Goal: Find specific page/section: Find specific page/section

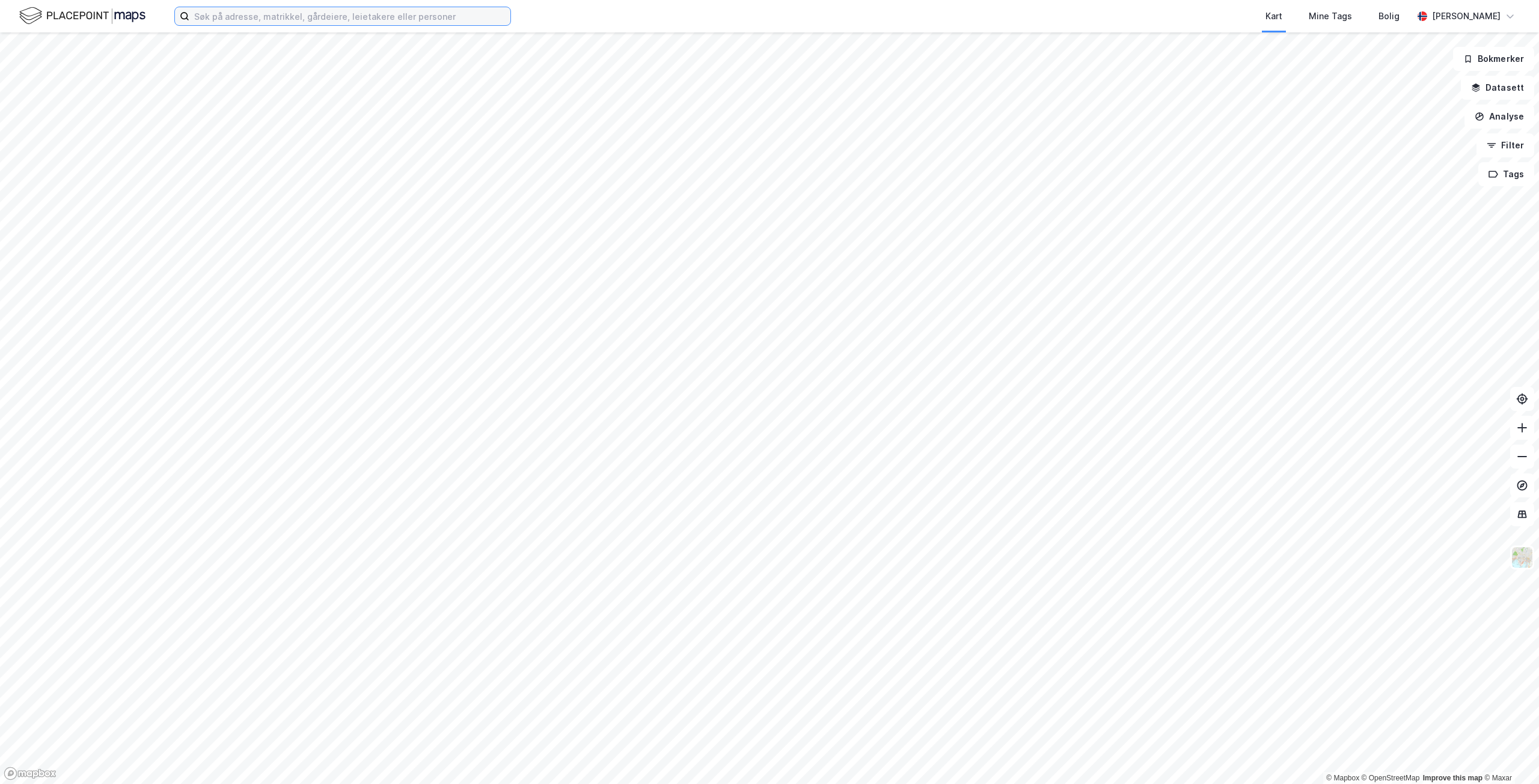
click at [246, 18] on input at bounding box center [350, 16] width 321 height 18
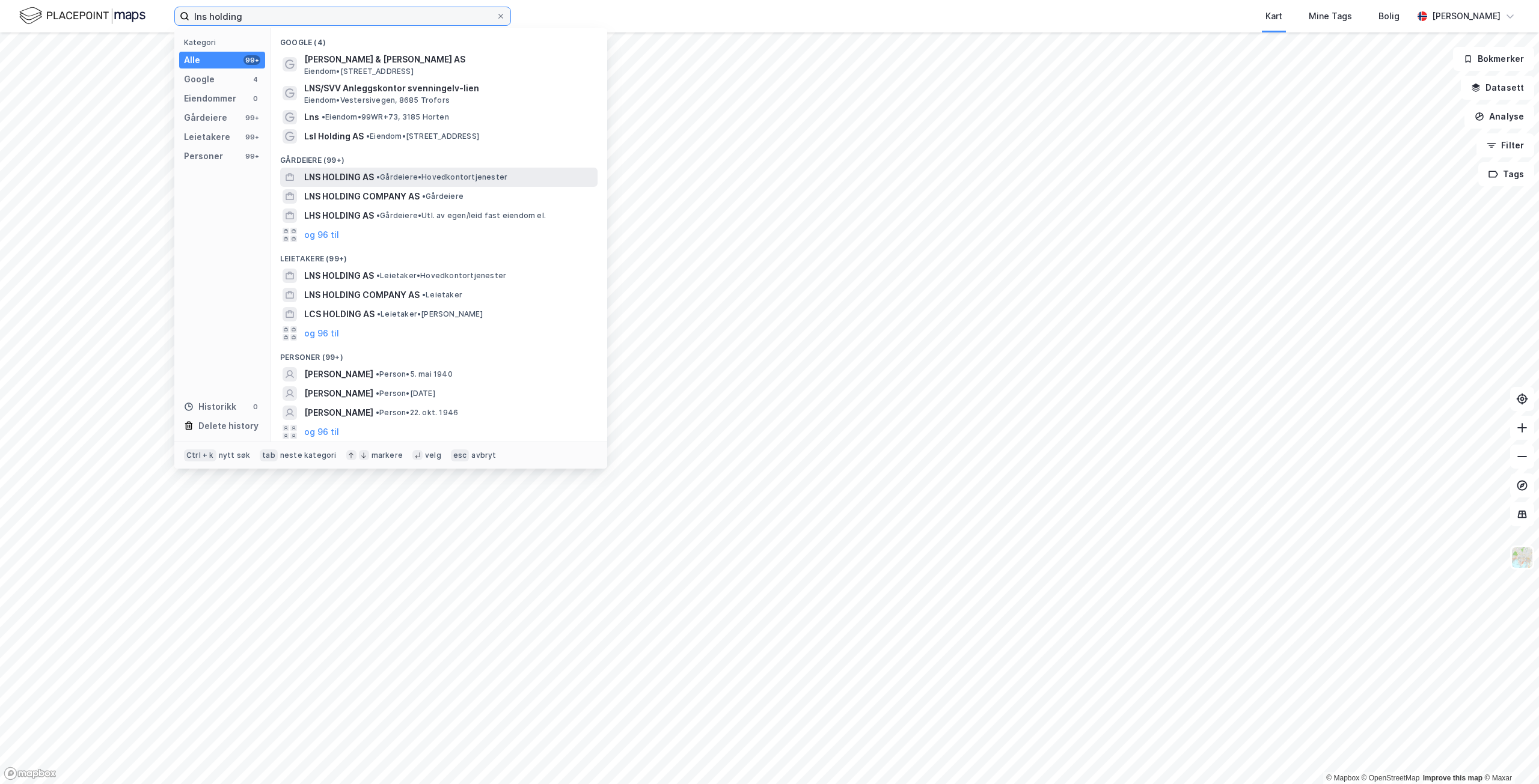
type input "lns holding"
click at [386, 171] on div "LNS HOLDING AS • Gårdeiere • Hovedkontortjenester" at bounding box center [450, 177] width 291 height 14
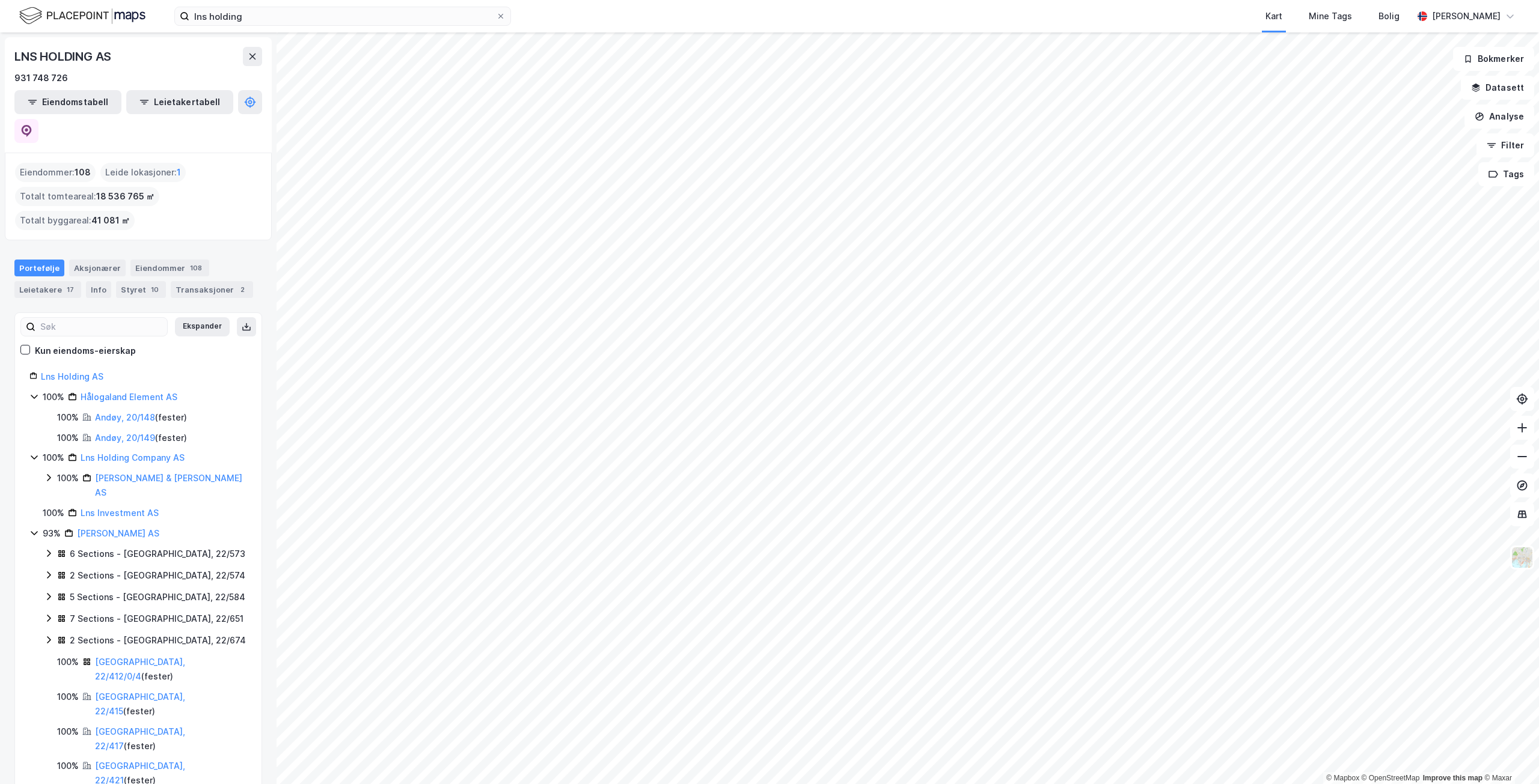
click at [716, 0] on html "lns holding Kart Mine Tags [PERSON_NAME] [PERSON_NAME] © Mapbox © OpenStreetMap…" at bounding box center [769, 392] width 1539 height 784
click at [1266, 0] on html "lns holding Kart Mine Tags [PERSON_NAME] [PERSON_NAME] © Mapbox © OpenStreetMap…" at bounding box center [769, 392] width 1539 height 784
